Goal: Information Seeking & Learning: Learn about a topic

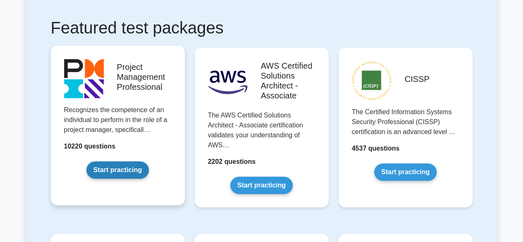
click at [134, 169] on link "Start practicing" at bounding box center [117, 169] width 62 height 17
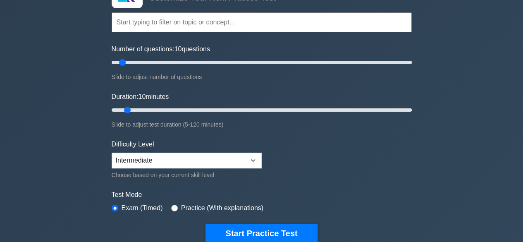
scroll to position [72, 0]
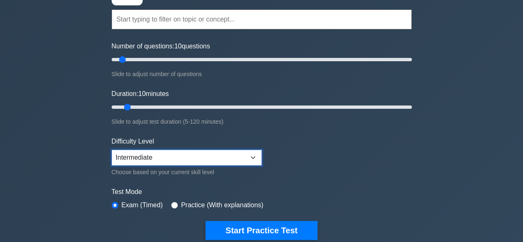
click at [155, 161] on select "Beginner Intermediate Expert" at bounding box center [187, 158] width 150 height 16
select select "expert"
click at [112, 150] on select "Beginner Intermediate Expert" at bounding box center [187, 158] width 150 height 16
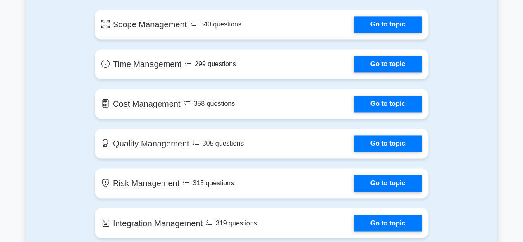
scroll to position [589, 0]
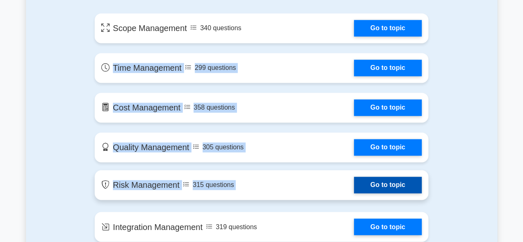
drag, startPoint x: 93, startPoint y: 58, endPoint x: 207, endPoint y: 172, distance: 161.6
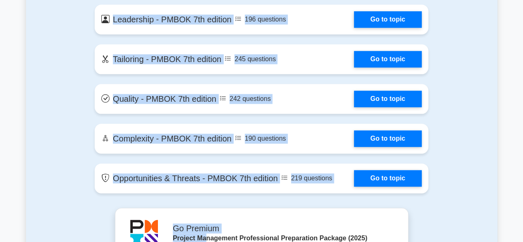
scroll to position [2051, 0]
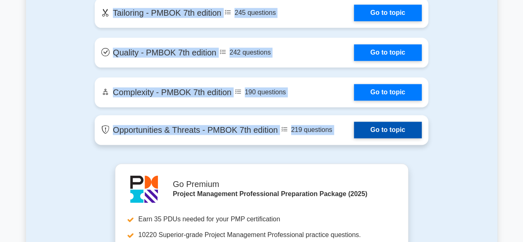
drag, startPoint x: 82, startPoint y: 71, endPoint x: 349, endPoint y: 129, distance: 273.3
copy section "Scope Management 340 questions Go to topic Time Management 299 questions Go to …"
